Goal: Check status: Check status

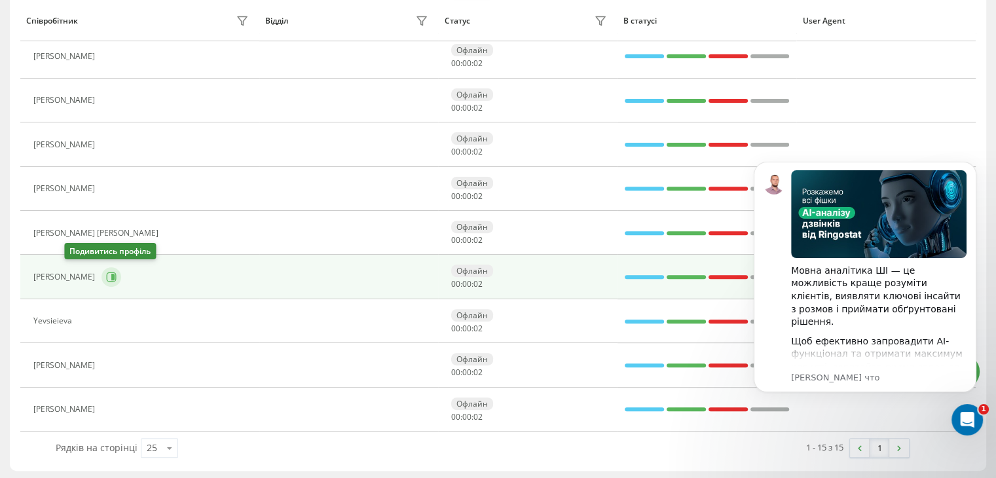
click at [106, 278] on icon at bounding box center [111, 277] width 10 height 10
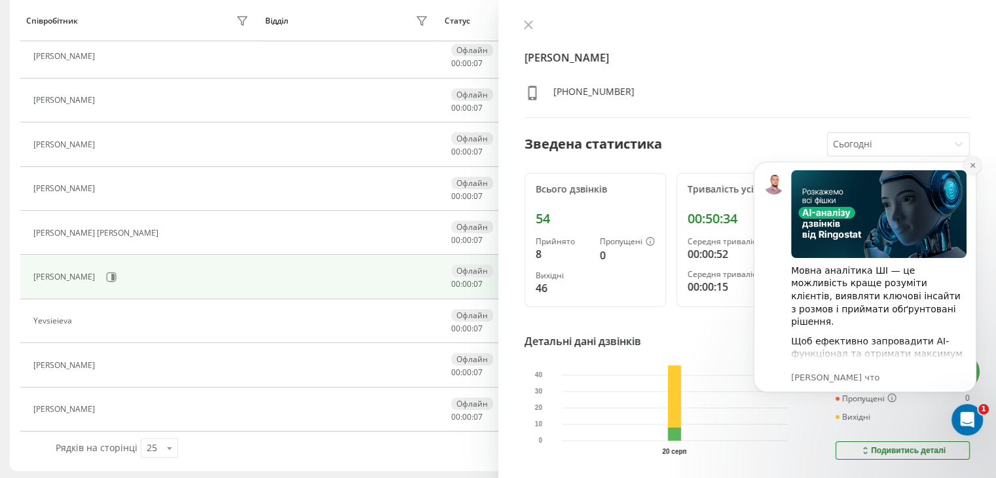
click at [975, 164] on icon "Dismiss notification" at bounding box center [972, 165] width 5 height 5
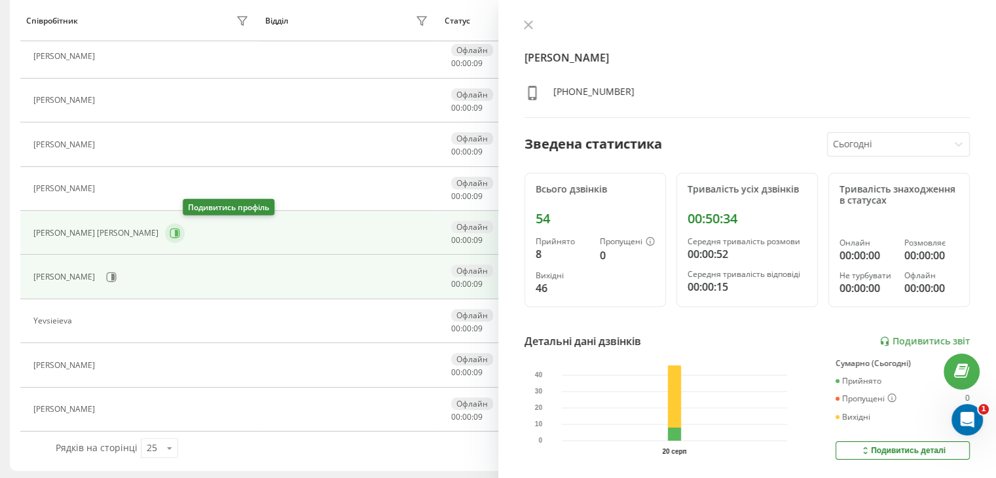
click at [178, 233] on icon at bounding box center [176, 233] width 3 height 7
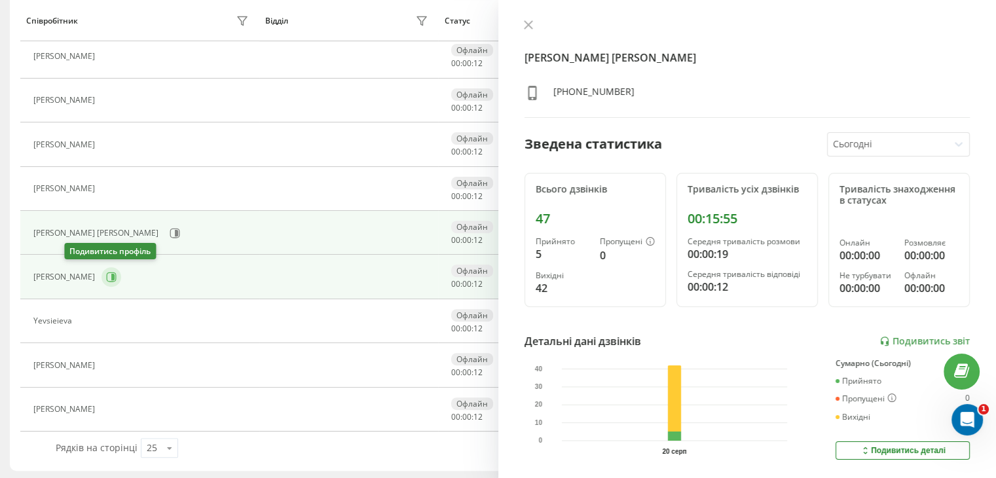
click at [102, 271] on button at bounding box center [112, 277] width 20 height 20
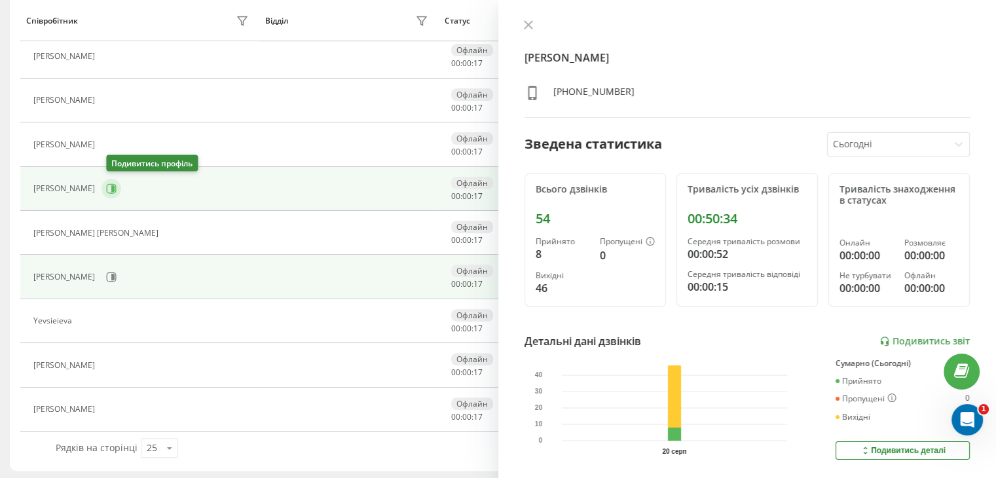
click at [115, 187] on icon at bounding box center [112, 188] width 3 height 7
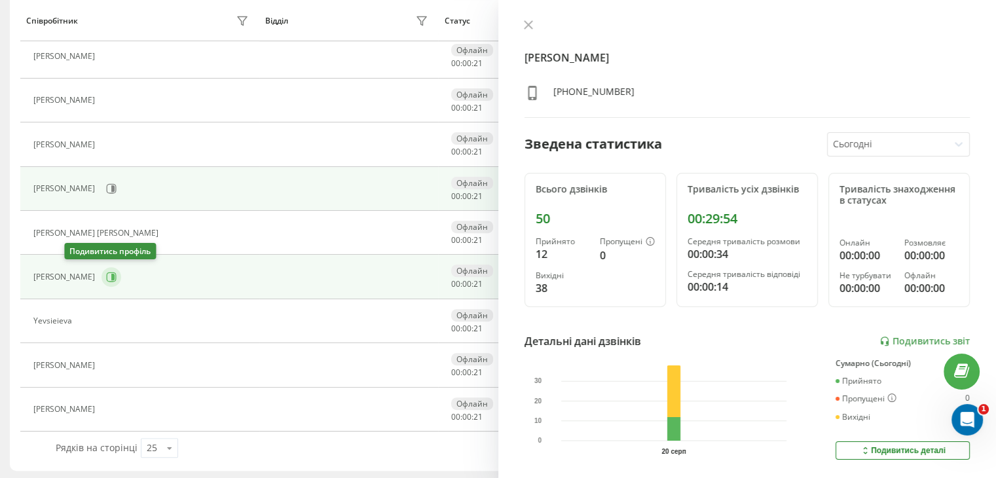
click at [106, 275] on icon at bounding box center [111, 277] width 10 height 10
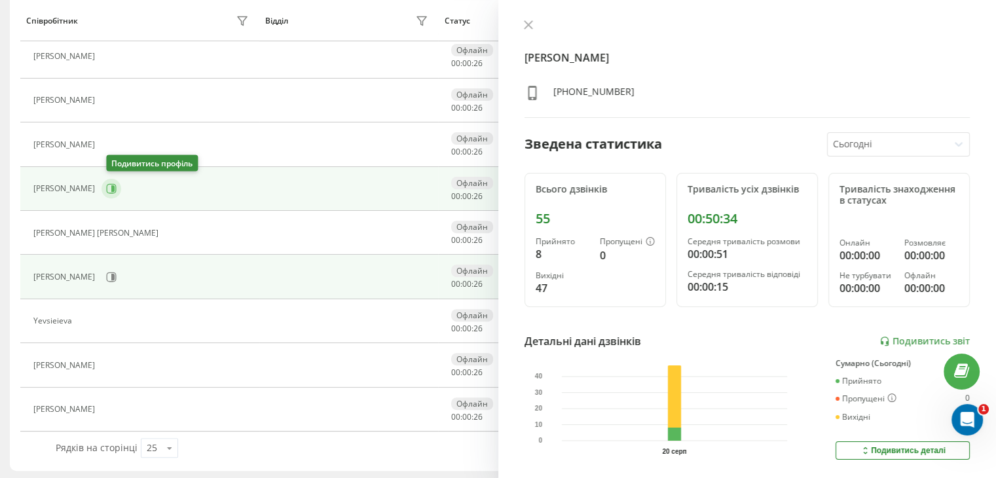
click at [115, 189] on icon at bounding box center [112, 188] width 3 height 7
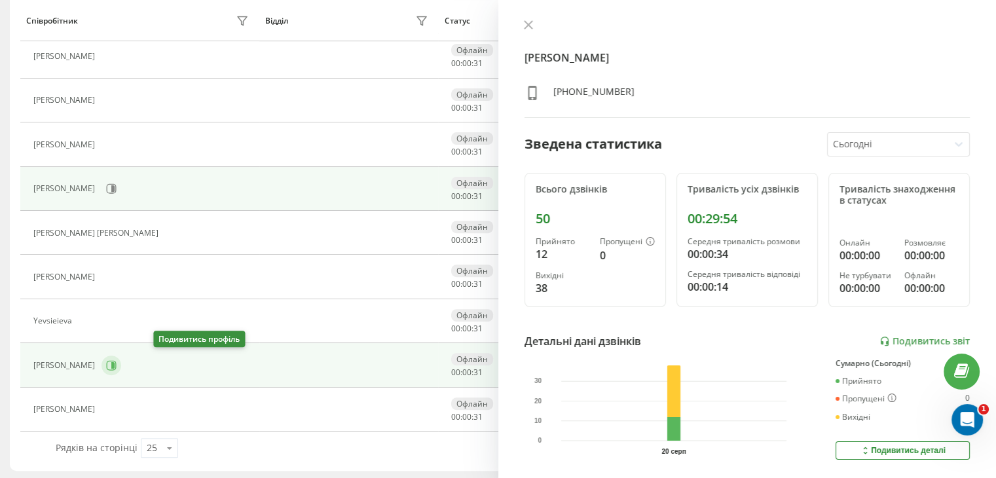
click at [115, 364] on icon at bounding box center [112, 365] width 3 height 7
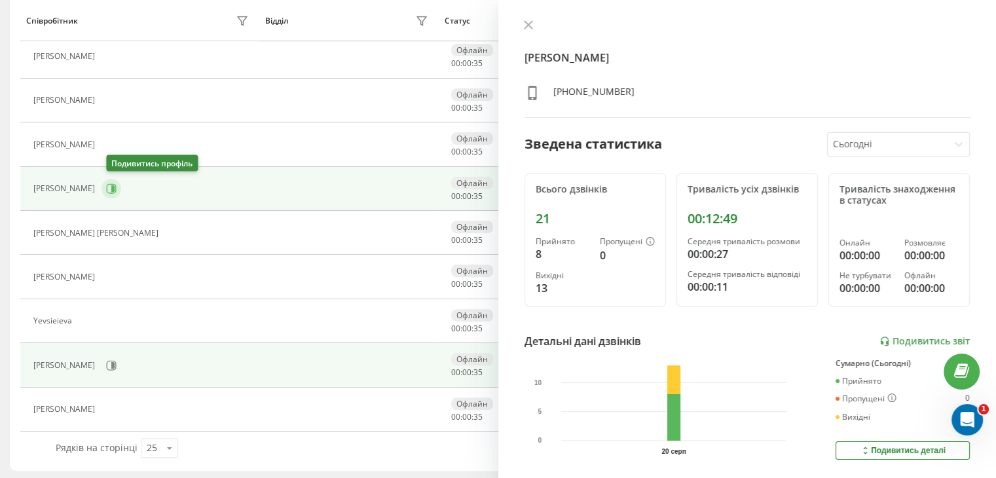
click at [117, 184] on icon at bounding box center [112, 189] width 10 height 10
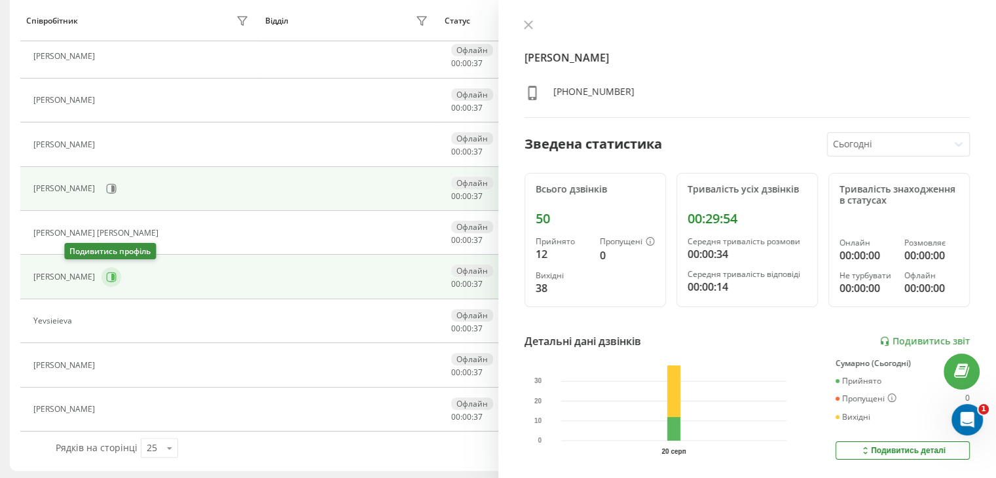
click at [102, 272] on button at bounding box center [112, 277] width 20 height 20
